Goal: Task Accomplishment & Management: Manage account settings

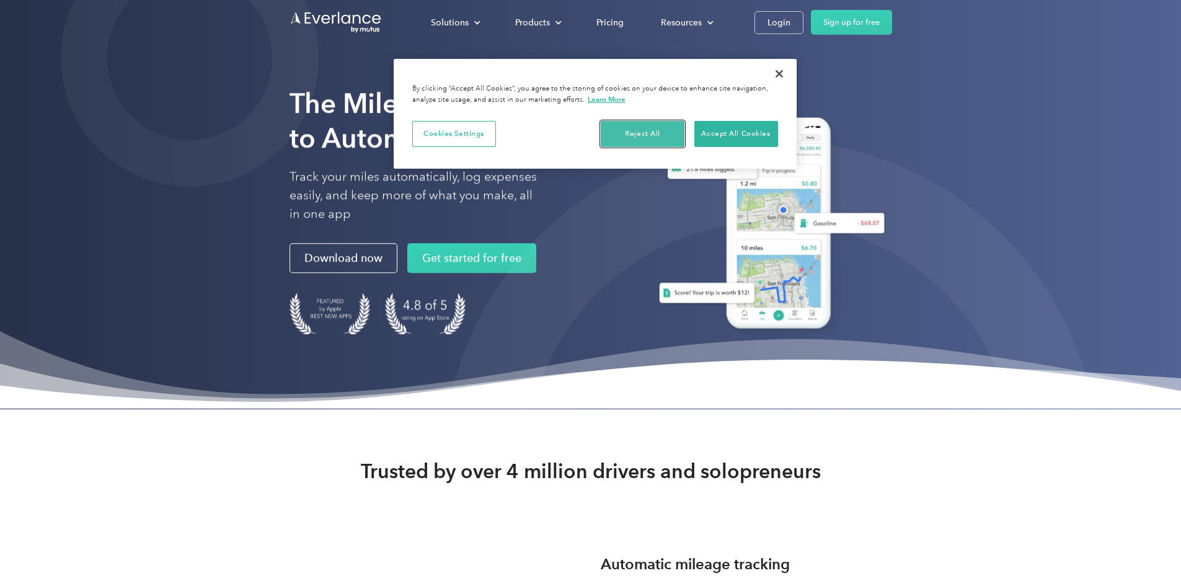
click at [642, 135] on button "Reject All" at bounding box center [643, 134] width 84 height 26
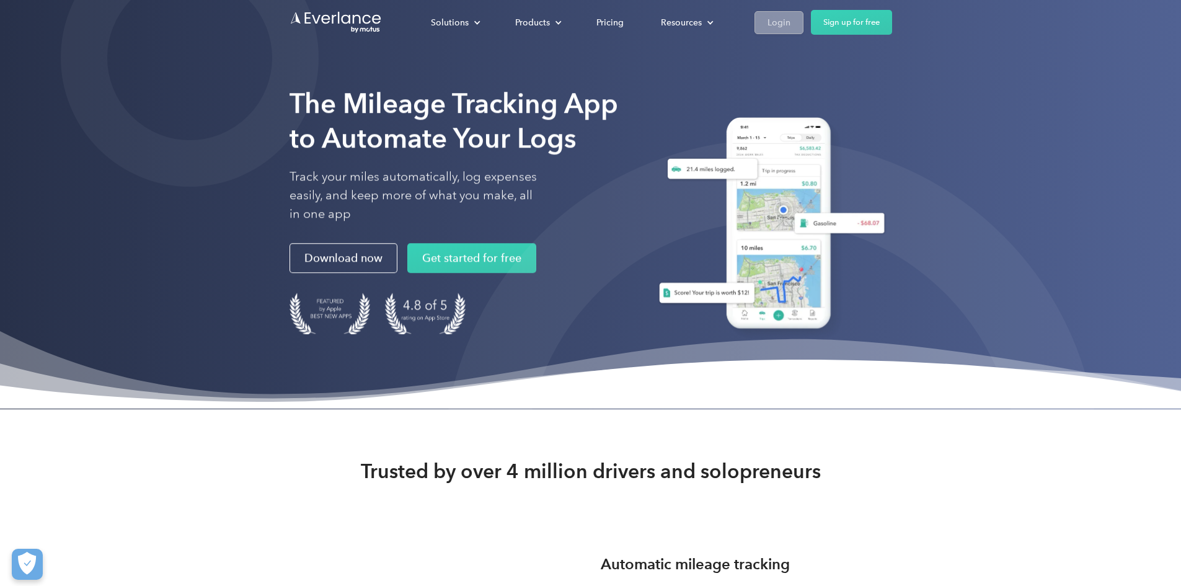
click at [790, 24] on div "Login" at bounding box center [778, 22] width 23 height 15
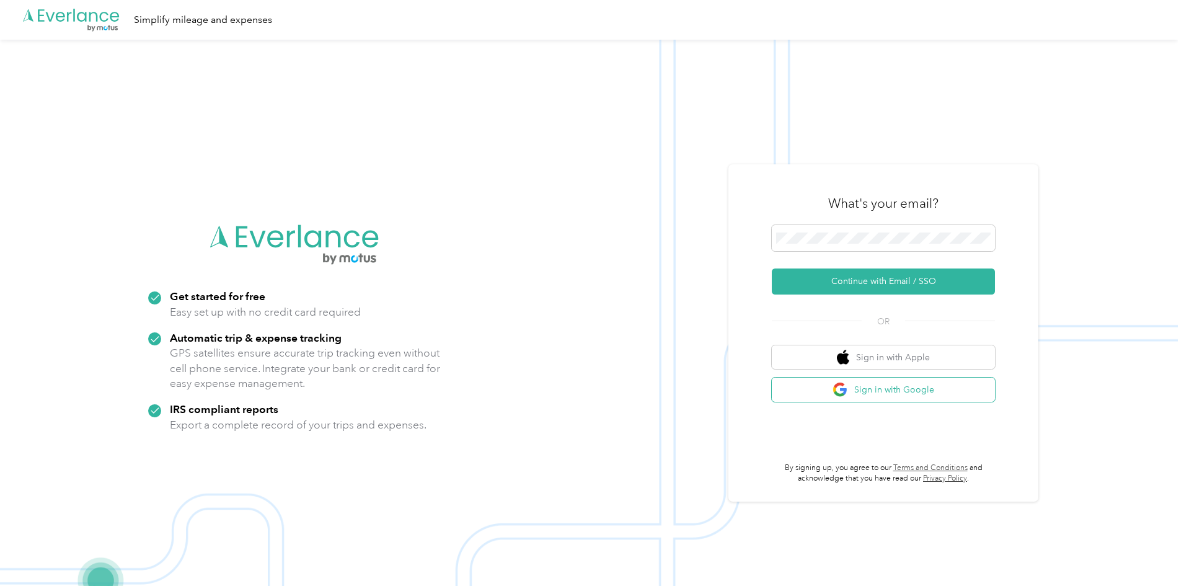
click at [864, 390] on button "Sign in with Google" at bounding box center [883, 389] width 223 height 24
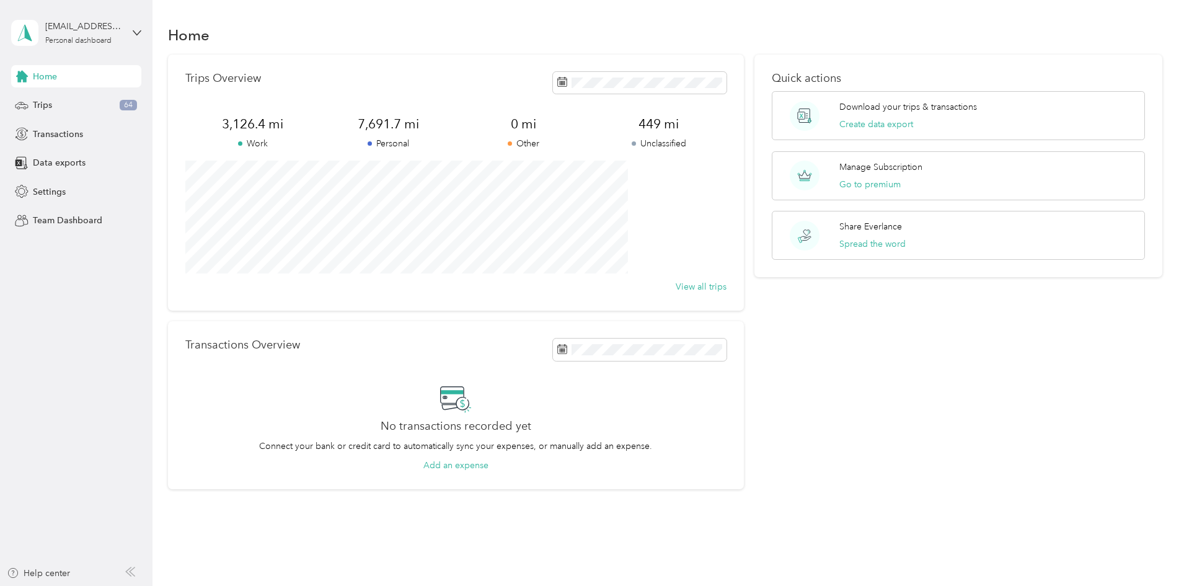
drag, startPoint x: 84, startPoint y: 105, endPoint x: 73, endPoint y: 52, distance: 54.5
click at [84, 105] on div "Trips 64" at bounding box center [76, 105] width 130 height 22
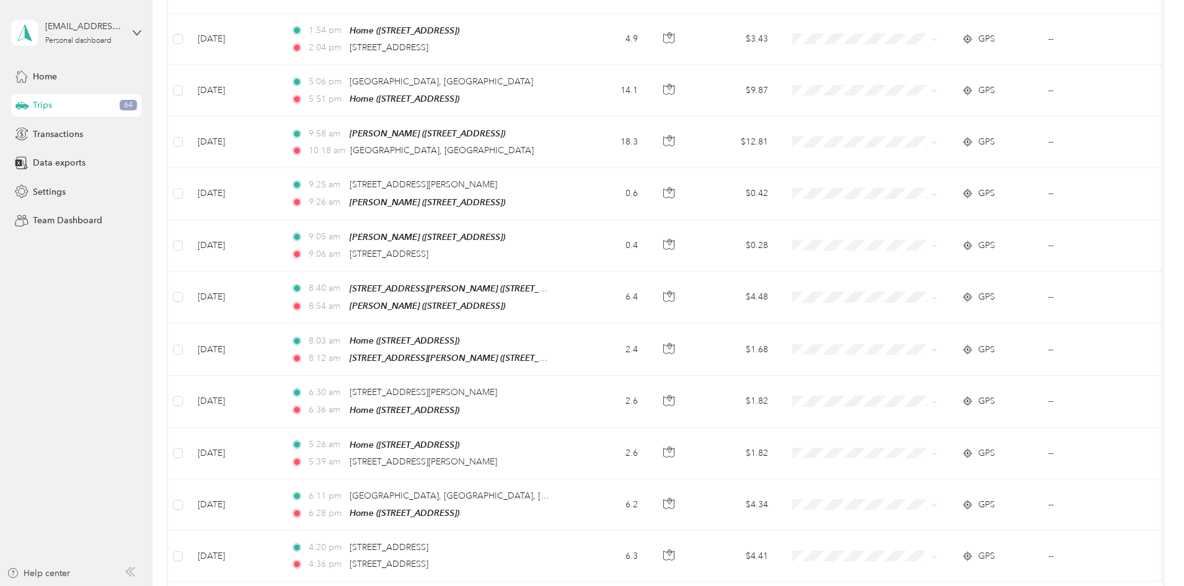
scroll to position [1122, 0]
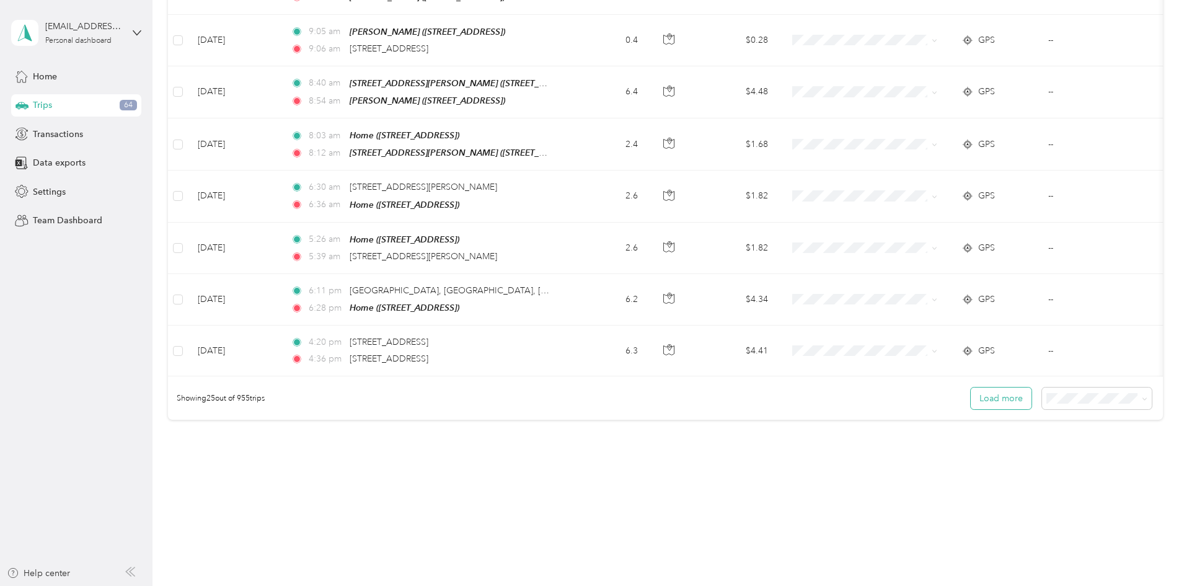
click at [971, 399] on button "Load more" at bounding box center [1001, 398] width 61 height 22
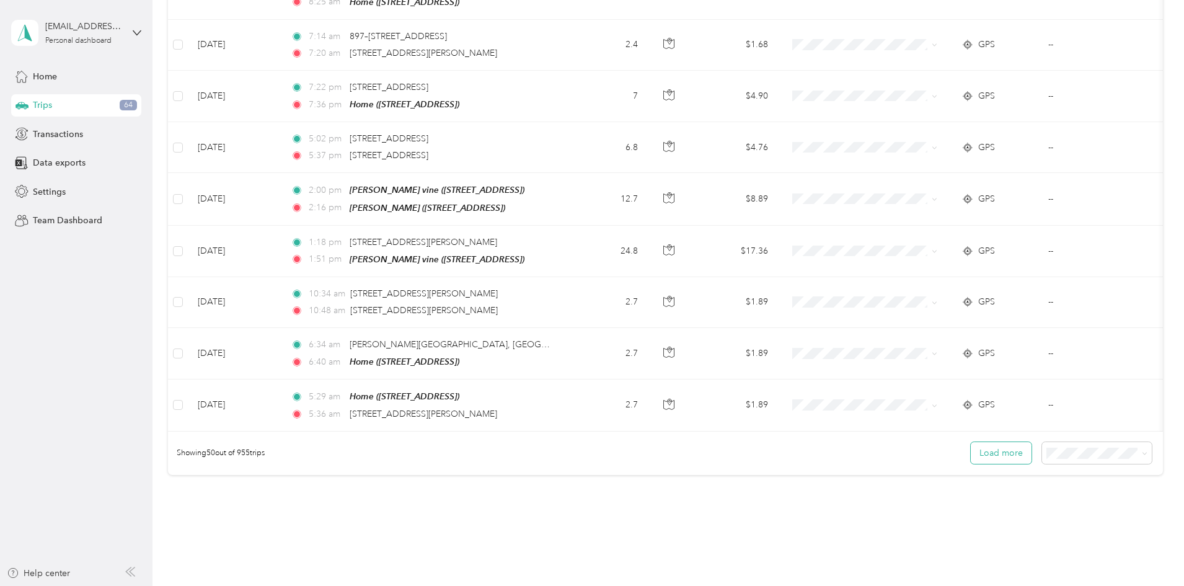
scroll to position [2396, 0]
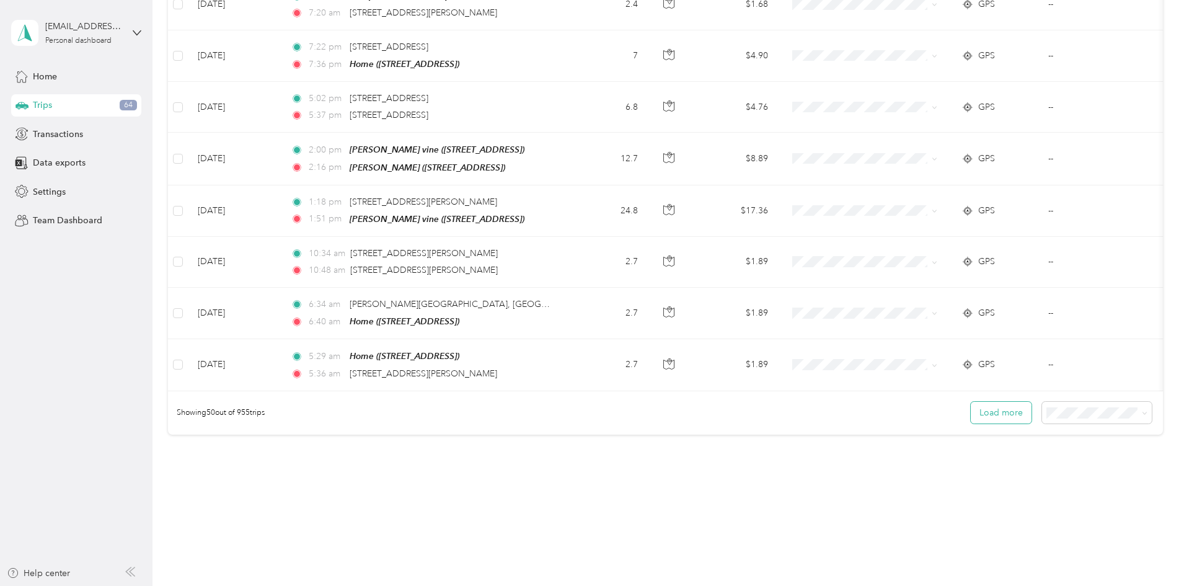
click at [971, 402] on button "Load more" at bounding box center [1001, 413] width 61 height 22
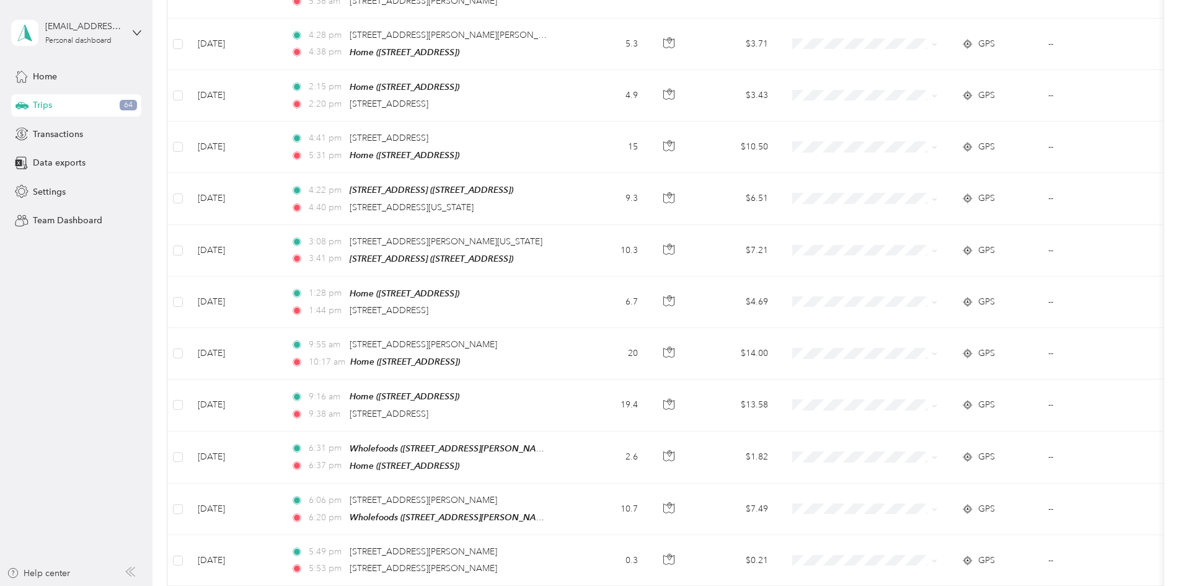
scroll to position [2768, 0]
